Goal: Task Accomplishment & Management: Complete application form

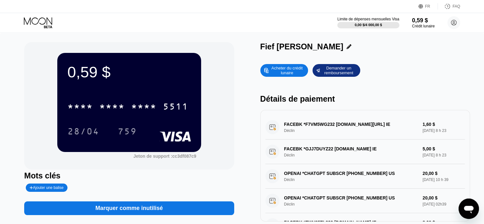
click at [49, 24] on icon at bounding box center [39, 22] width 30 height 11
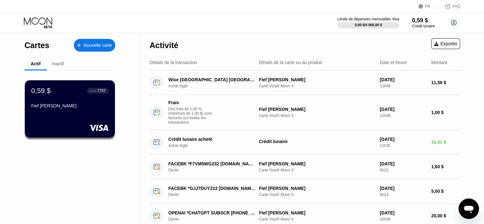
click at [84, 48] on div "Nouvelle carte" at bounding box center [98, 45] width 29 height 5
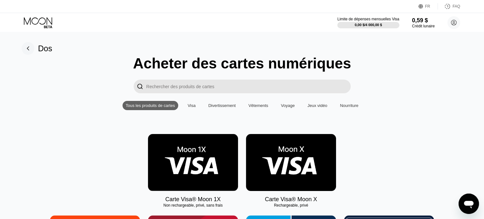
click at [281, 86] on input "Rechercher des produits de cartes" at bounding box center [248, 87] width 204 height 14
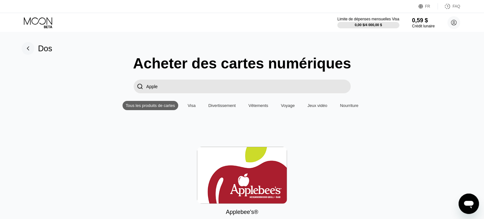
click at [228, 87] on input "Apple" at bounding box center [248, 87] width 204 height 14
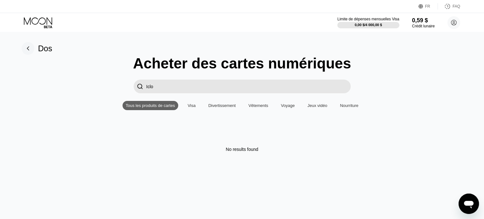
type input "Iclou"
